Goal: Task Accomplishment & Management: Use online tool/utility

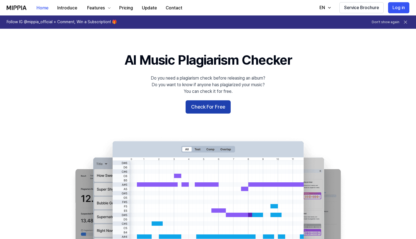
click at [214, 107] on button "Check For Free" at bounding box center [207, 106] width 45 height 13
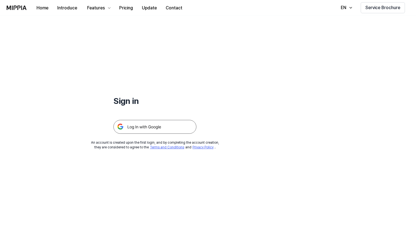
click at [175, 119] on div at bounding box center [154, 120] width 83 height 27
click at [169, 122] on img at bounding box center [154, 127] width 83 height 14
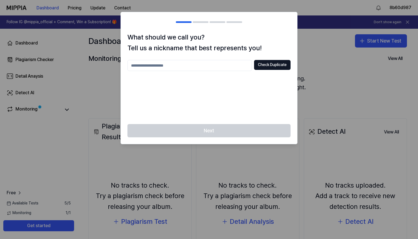
click at [213, 62] on input "text" at bounding box center [189, 65] width 124 height 11
type input "*****"
drag, startPoint x: 250, startPoint y: 80, endPoint x: 284, endPoint y: 143, distance: 71.0
click at [284, 143] on div "Next" at bounding box center [209, 134] width 176 height 20
click at [278, 64] on button "Check Duplicate" at bounding box center [272, 65] width 36 height 10
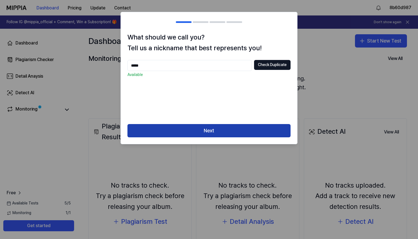
click at [226, 130] on button "Next" at bounding box center [208, 130] width 163 height 13
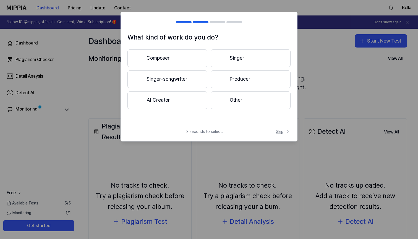
click at [279, 129] on span "Skip" at bounding box center [283, 132] width 15 height 6
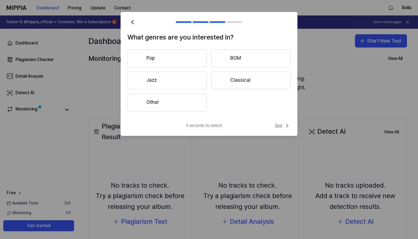
click at [282, 127] on span "Skip" at bounding box center [283, 125] width 16 height 7
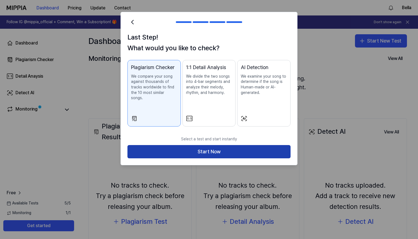
click at [248, 145] on button "Start Now" at bounding box center [208, 151] width 163 height 13
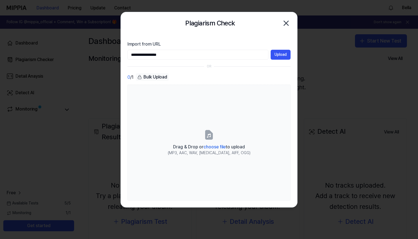
type input "**********"
drag, startPoint x: 264, startPoint y: 57, endPoint x: 284, endPoint y: 55, distance: 19.2
click at [284, 55] on button "Upload" at bounding box center [281, 55] width 20 height 10
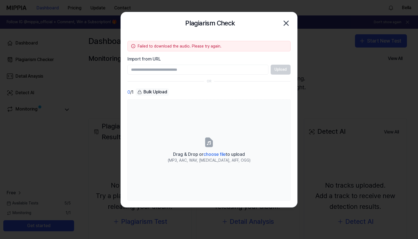
paste input "**********"
type input "**********"
click at [274, 68] on button "Upload" at bounding box center [281, 70] width 20 height 10
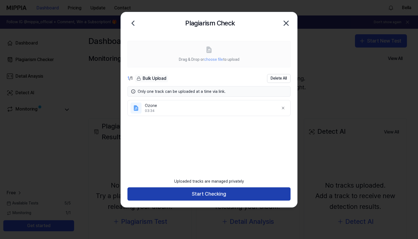
click at [209, 197] on button "Start Checking" at bounding box center [208, 193] width 163 height 13
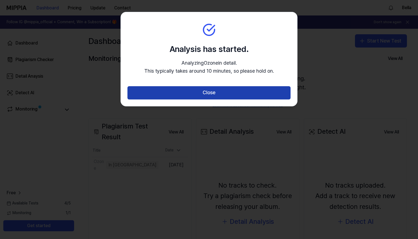
click at [179, 96] on button "Close" at bounding box center [208, 92] width 163 height 13
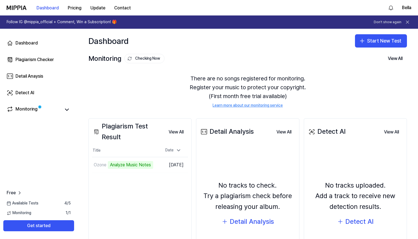
scroll to position [25, 0]
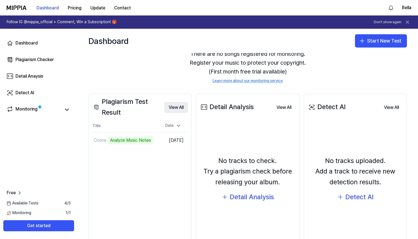
click at [177, 105] on button "View All" at bounding box center [176, 107] width 24 height 11
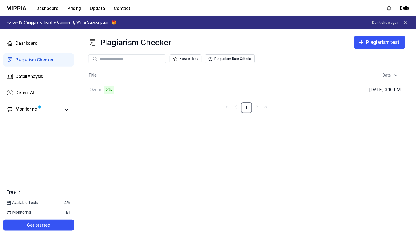
scroll to position [0, 0]
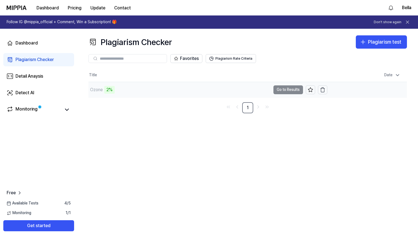
click at [291, 88] on td "Ozone 2% Go to Results" at bounding box center [207, 89] width 239 height 15
click at [288, 90] on td "Ozone 2% Go to Results" at bounding box center [207, 89] width 239 height 15
click at [281, 92] on button "Go to Results" at bounding box center [288, 89] width 30 height 9
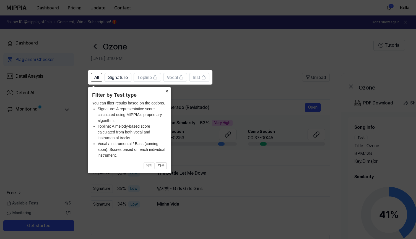
click at [167, 92] on button "×" at bounding box center [166, 91] width 9 height 8
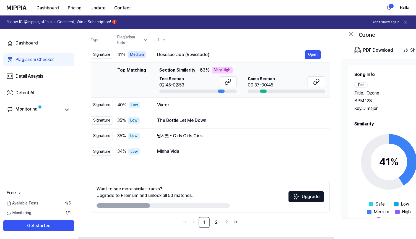
scroll to position [53, 0]
click at [215, 223] on link "2" at bounding box center [216, 222] width 11 height 11
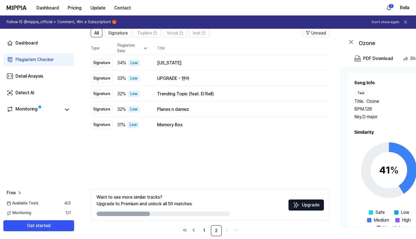
scroll to position [44, 0]
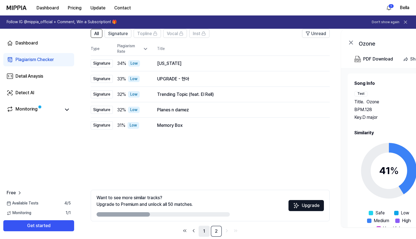
click at [205, 231] on link "1" at bounding box center [203, 231] width 11 height 11
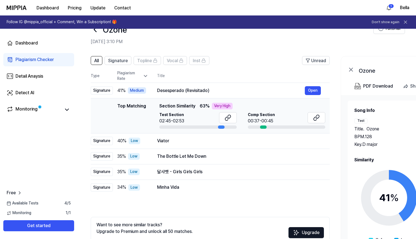
scroll to position [14, 0]
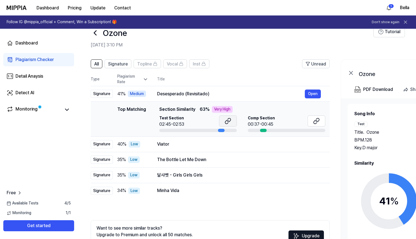
click at [227, 122] on icon at bounding box center [227, 121] width 7 height 7
click at [313, 92] on button "Open" at bounding box center [313, 94] width 16 height 9
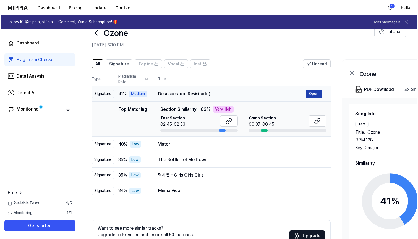
scroll to position [0, 0]
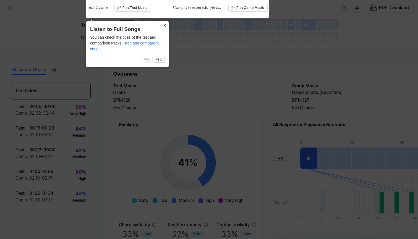
click at [164, 23] on button "×" at bounding box center [164, 25] width 9 height 8
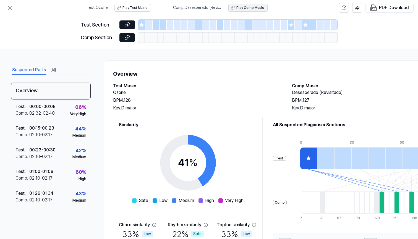
click at [245, 6] on div "Play Comp Music" at bounding box center [250, 8] width 28 height 5
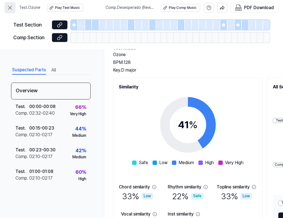
click at [10, 9] on icon at bounding box center [10, 7] width 7 height 7
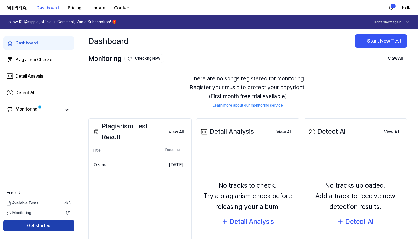
click at [58, 225] on button "Get started" at bounding box center [38, 225] width 71 height 11
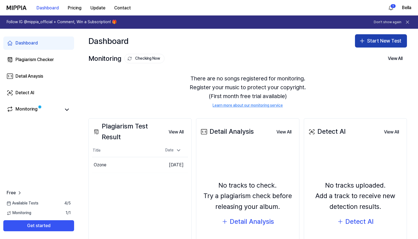
click at [379, 41] on button "Start New Test" at bounding box center [381, 40] width 52 height 13
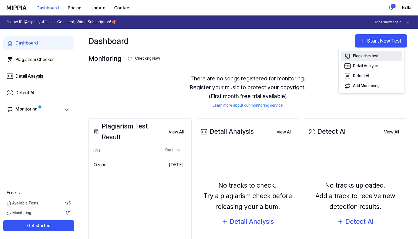
click at [370, 57] on div "Plagiarism test" at bounding box center [365, 56] width 25 height 6
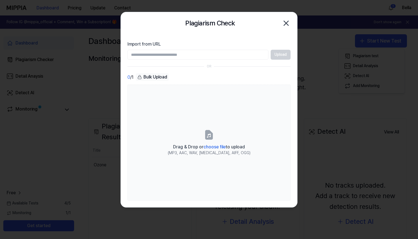
paste input "**********"
type input "**********"
click at [288, 57] on button "Upload" at bounding box center [281, 55] width 20 height 10
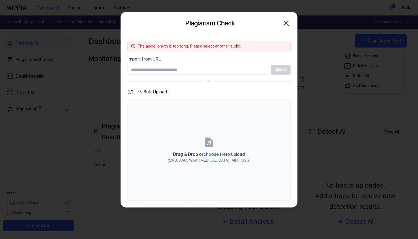
paste input "**********"
type input "**********"
click at [277, 67] on button "Upload" at bounding box center [281, 70] width 20 height 10
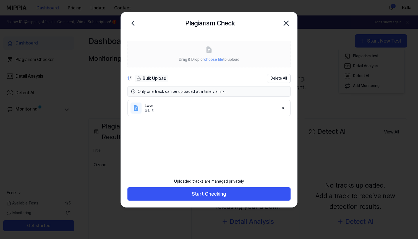
click at [198, 202] on div "Uploaded tracks are managed privately Start Checking" at bounding box center [209, 191] width 176 height 32
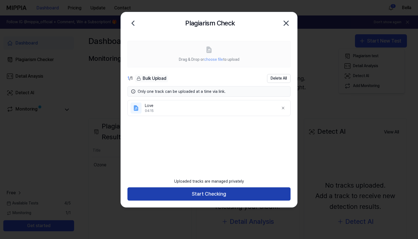
click at [198, 195] on button "Start Checking" at bounding box center [208, 193] width 163 height 13
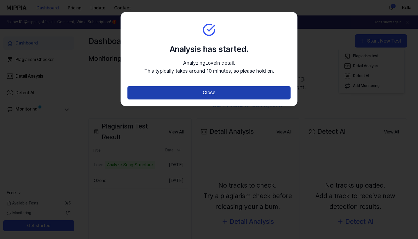
click at [236, 88] on button "Close" at bounding box center [208, 92] width 163 height 13
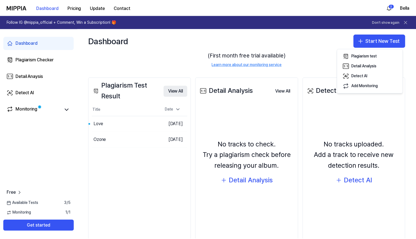
scroll to position [47, 0]
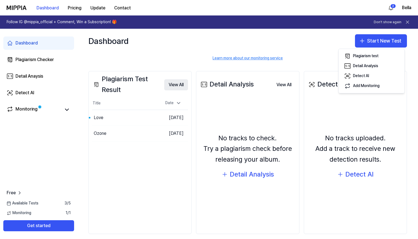
click at [171, 82] on button "View All" at bounding box center [176, 84] width 24 height 11
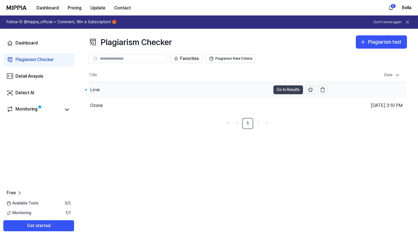
click at [276, 88] on button "Go to Results" at bounding box center [288, 89] width 30 height 9
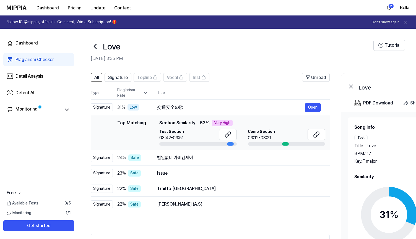
scroll to position [0, 0]
click at [127, 79] on span "Signature" at bounding box center [118, 77] width 20 height 7
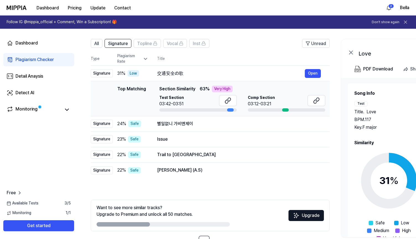
scroll to position [38, 0]
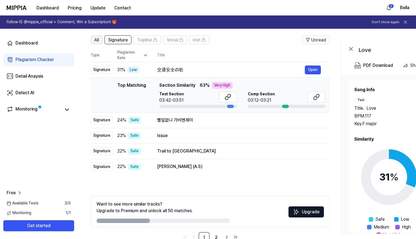
click at [96, 42] on span "All" at bounding box center [96, 40] width 4 height 7
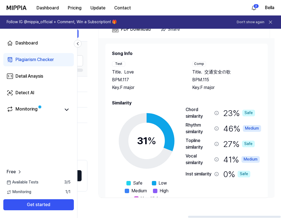
scroll to position [74, 0]
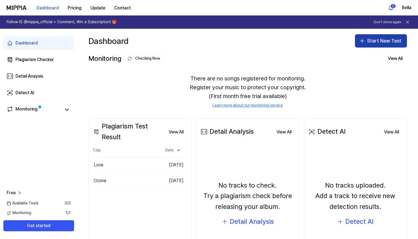
click at [283, 40] on button "Start New Test" at bounding box center [381, 40] width 52 height 13
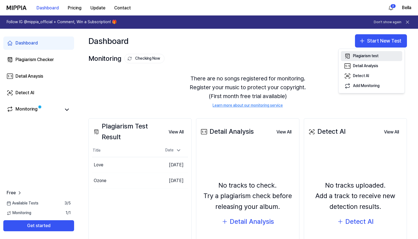
click at [283, 54] on div "Plagiarism test" at bounding box center [365, 56] width 25 height 6
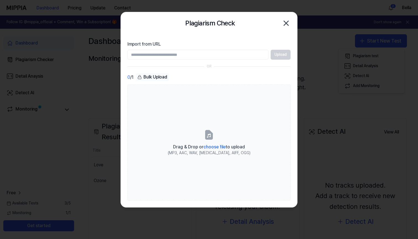
paste input "**********"
type input "**********"
click at [281, 53] on button "Upload" at bounding box center [281, 55] width 20 height 10
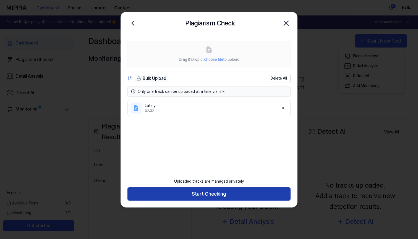
click at [239, 197] on button "Start Checking" at bounding box center [208, 193] width 163 height 13
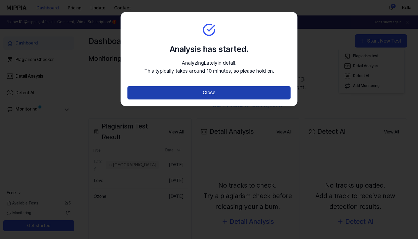
click at [204, 95] on button "Close" at bounding box center [208, 92] width 163 height 13
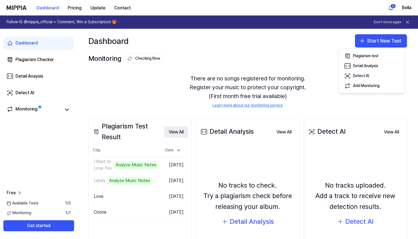
click at [176, 131] on button "View All" at bounding box center [176, 132] width 24 height 11
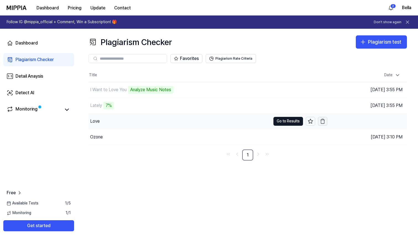
click at [283, 122] on icon "button" at bounding box center [322, 122] width 3 height 4
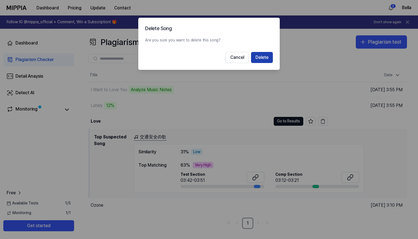
click at [263, 58] on button "Delete" at bounding box center [262, 57] width 22 height 11
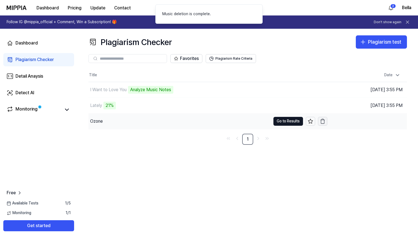
click at [283, 122] on icon "button" at bounding box center [323, 122] width 6 height 6
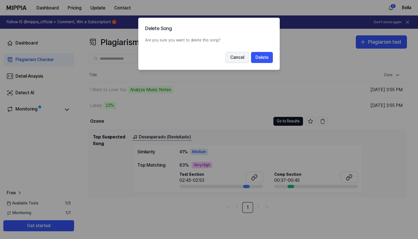
click at [236, 57] on button "Cancel" at bounding box center [237, 57] width 23 height 11
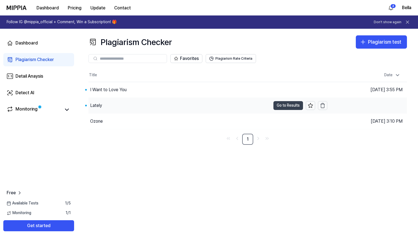
click at [278, 103] on button "Go to Results" at bounding box center [288, 105] width 30 height 9
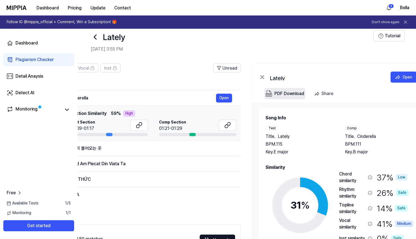
scroll to position [0, 90]
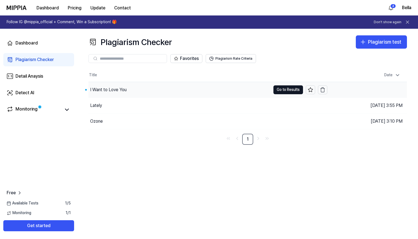
click at [134, 91] on div "I Want to Love You" at bounding box center [179, 89] width 182 height 15
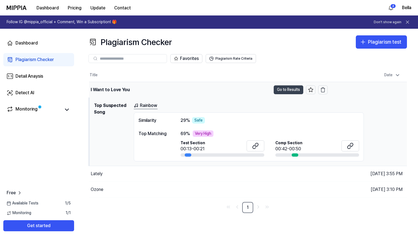
click at [278, 87] on button "Go to Results" at bounding box center [289, 89] width 30 height 9
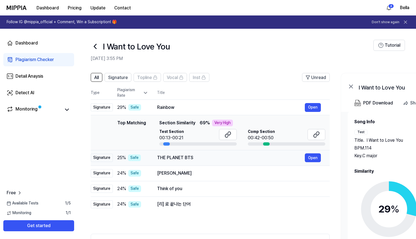
scroll to position [0, 0]
click at [165, 105] on div "Rainbow" at bounding box center [231, 107] width 148 height 7
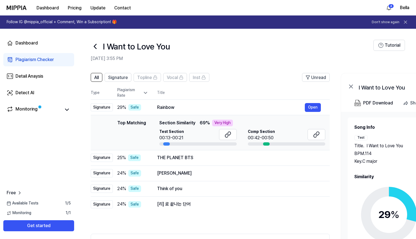
scroll to position [0, 0]
click at [94, 49] on icon at bounding box center [95, 46] width 9 height 9
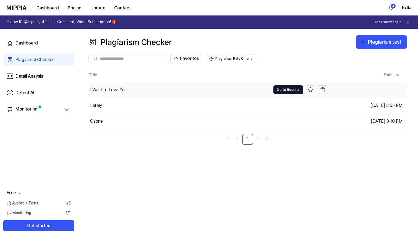
click at [283, 89] on icon "button" at bounding box center [323, 90] width 6 height 6
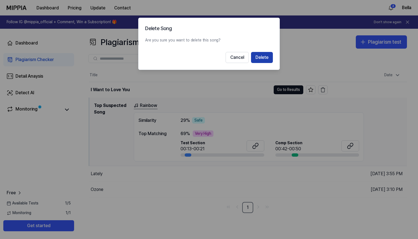
click at [262, 57] on button "Delete" at bounding box center [262, 57] width 22 height 11
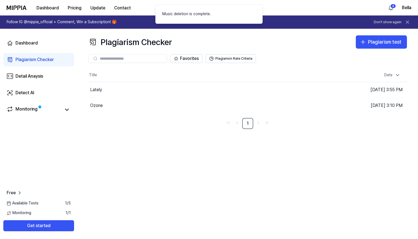
click at [214, 114] on div "Title Date Lately Go to Results Oct 8, 2025 at 3:55 PM Ozone Go to Results Oct …" at bounding box center [247, 99] width 318 height 61
click at [211, 108] on div "Ozone" at bounding box center [179, 105] width 182 height 15
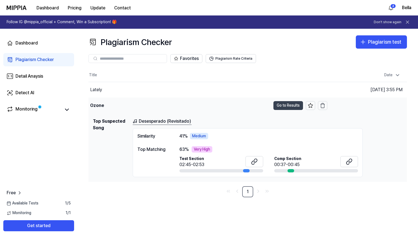
click at [283, 104] on button "Go to Results" at bounding box center [288, 105] width 30 height 9
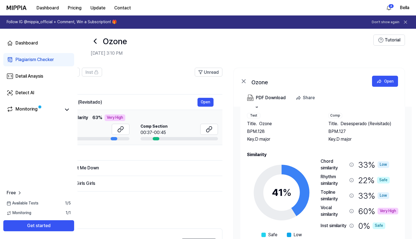
scroll to position [17, 0]
click at [283, 132] on div "BPM. 127" at bounding box center [363, 132] width 70 height 7
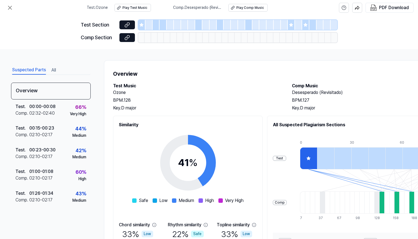
scroll to position [0, 0]
click at [13, 6] on button at bounding box center [9, 7] width 11 height 11
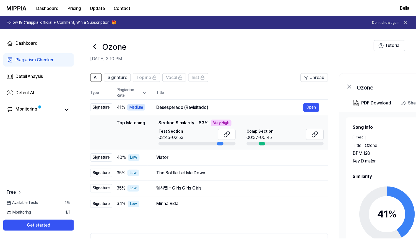
scroll to position [5, 0]
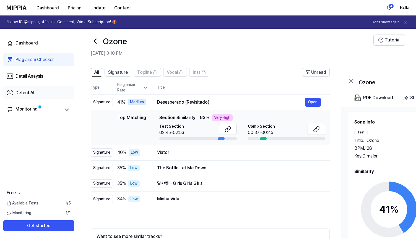
click at [31, 89] on link "Detect AI" at bounding box center [38, 92] width 71 height 13
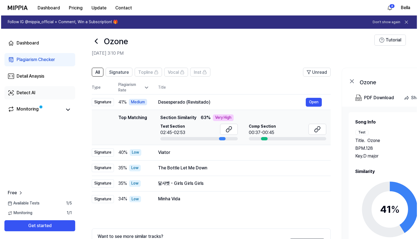
scroll to position [0, 0]
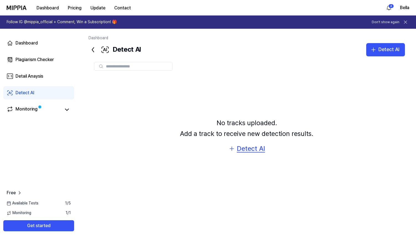
click at [252, 147] on div "Detect AI" at bounding box center [251, 148] width 28 height 11
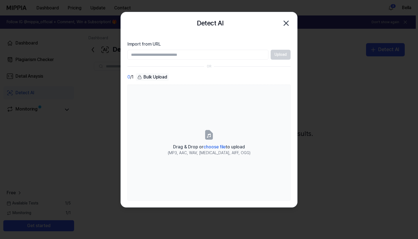
type input "**********"
click at [283, 57] on button "Upload" at bounding box center [281, 55] width 20 height 10
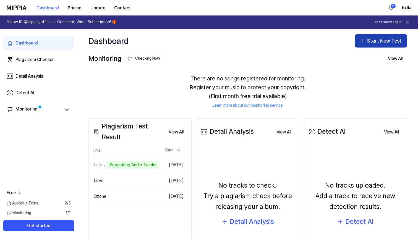
click at [385, 44] on button "Start New Test" at bounding box center [381, 40] width 52 height 13
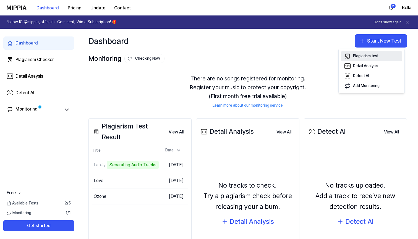
click at [376, 54] on div "Plagiarism test" at bounding box center [365, 56] width 25 height 6
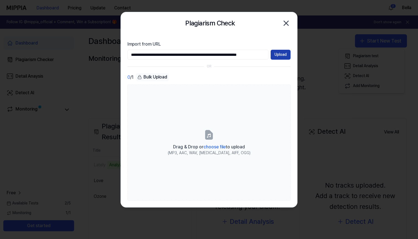
type input "**********"
click at [280, 55] on button "Upload" at bounding box center [281, 55] width 20 height 10
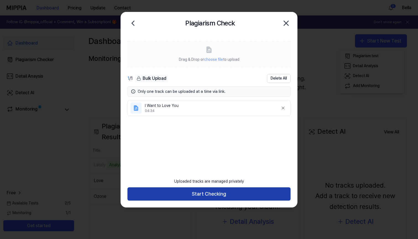
click at [231, 198] on button "Start Checking" at bounding box center [208, 193] width 163 height 13
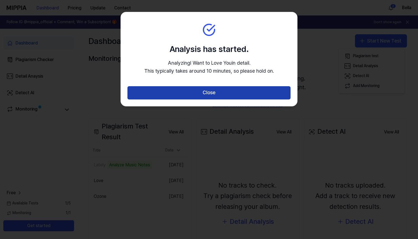
click at [250, 92] on button "Close" at bounding box center [208, 92] width 163 height 13
